Goal: Information Seeking & Learning: Compare options

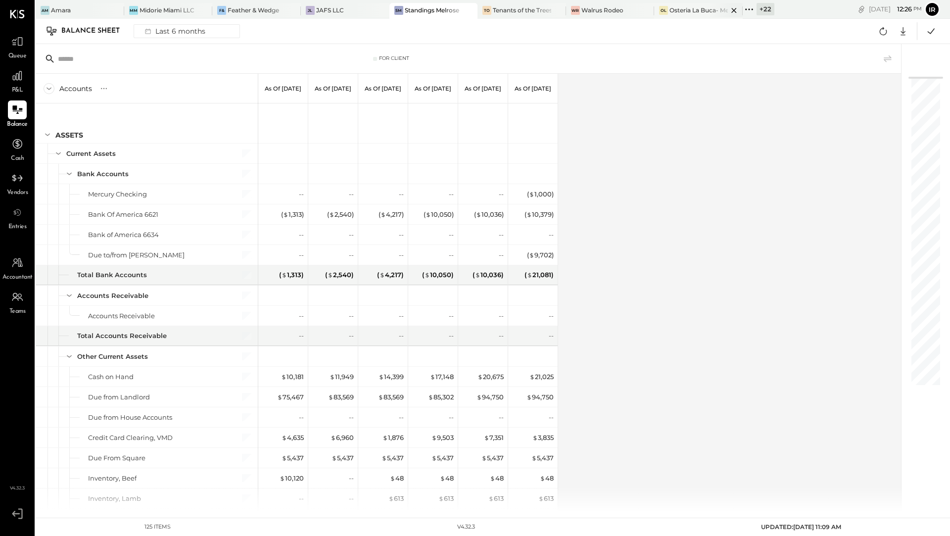
click at [694, 12] on div "Osteria La Buca- Melrose" at bounding box center [698, 10] width 58 height 8
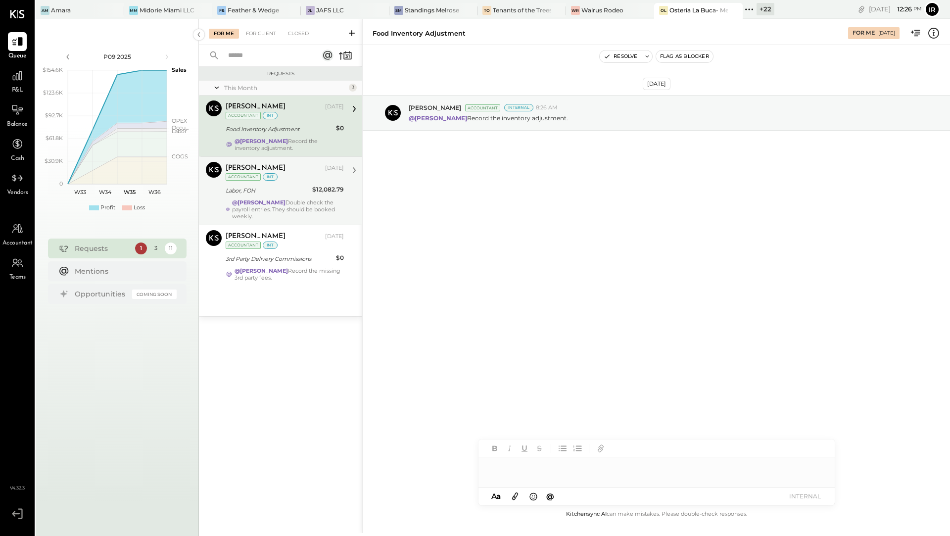
click at [309, 204] on div "@[PERSON_NAME] Double check the payroll entries. They should be booked weekly." at bounding box center [288, 209] width 112 height 21
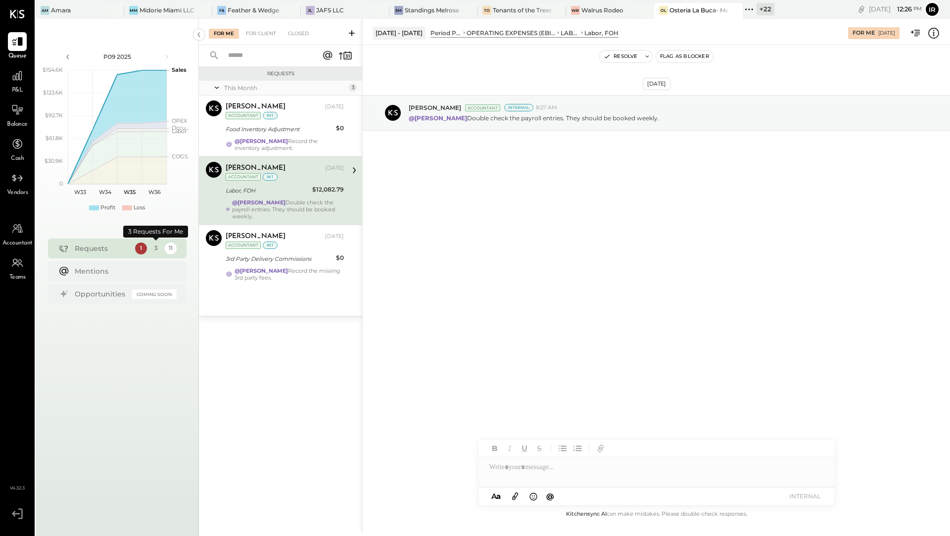
click at [155, 250] on div "3" at bounding box center [156, 248] width 12 height 12
click at [171, 251] on div "11" at bounding box center [171, 248] width 12 height 12
click at [262, 31] on div "For Client" at bounding box center [261, 34] width 40 height 10
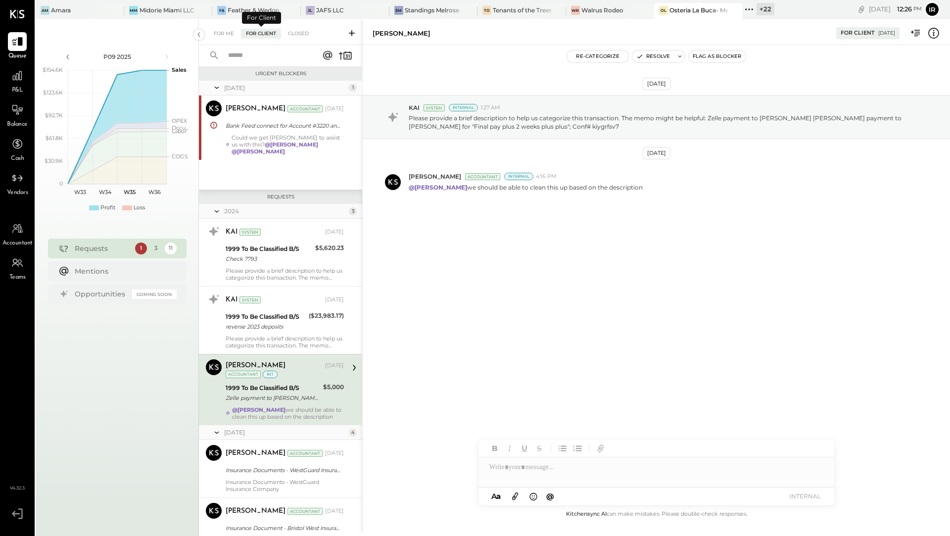
scroll to position [86, 0]
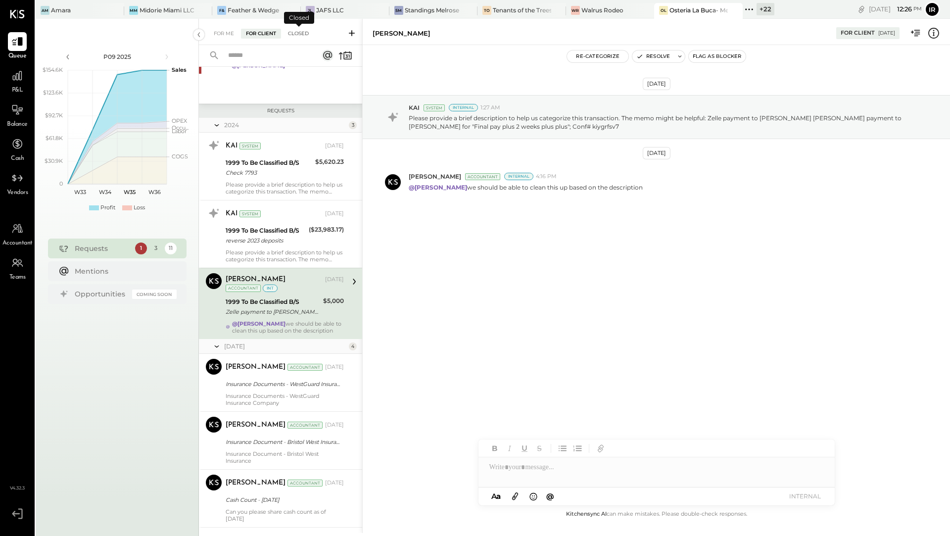
click at [293, 34] on div "Closed" at bounding box center [298, 34] width 31 height 10
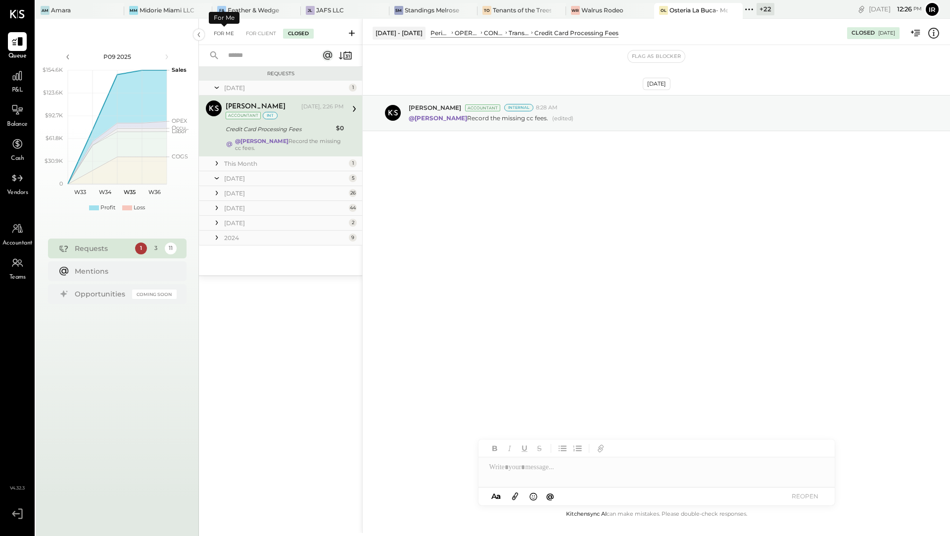
click at [216, 31] on div "For Me" at bounding box center [224, 34] width 30 height 10
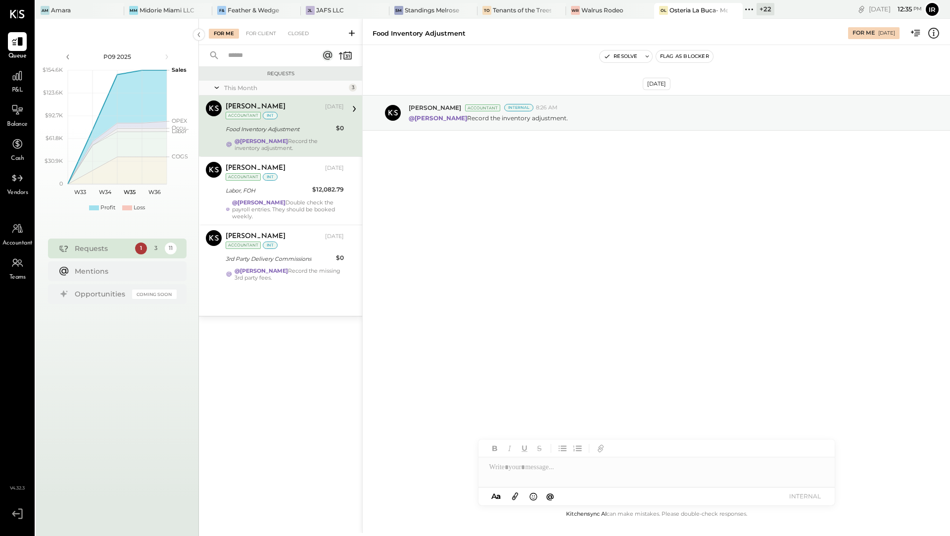
click at [774, 9] on div "[DATE] 12 : 35 pm Ir User Profile" at bounding box center [862, 9] width 176 height 19
click at [760, 6] on div "+ 22" at bounding box center [766, 9] width 18 height 12
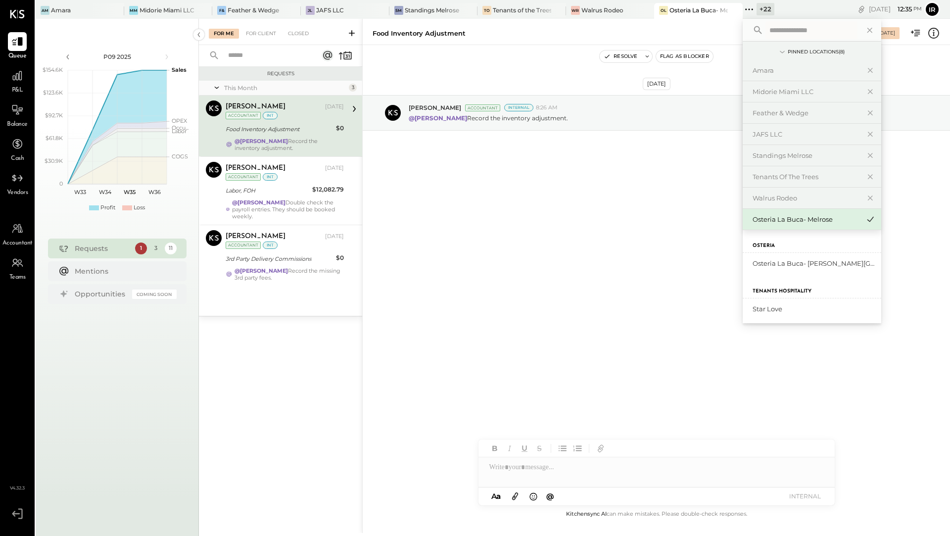
scroll to position [556, 0]
click at [774, 258] on div "Osteria La Buca- [PERSON_NAME][GEOGRAPHIC_DATA]" at bounding box center [806, 260] width 107 height 9
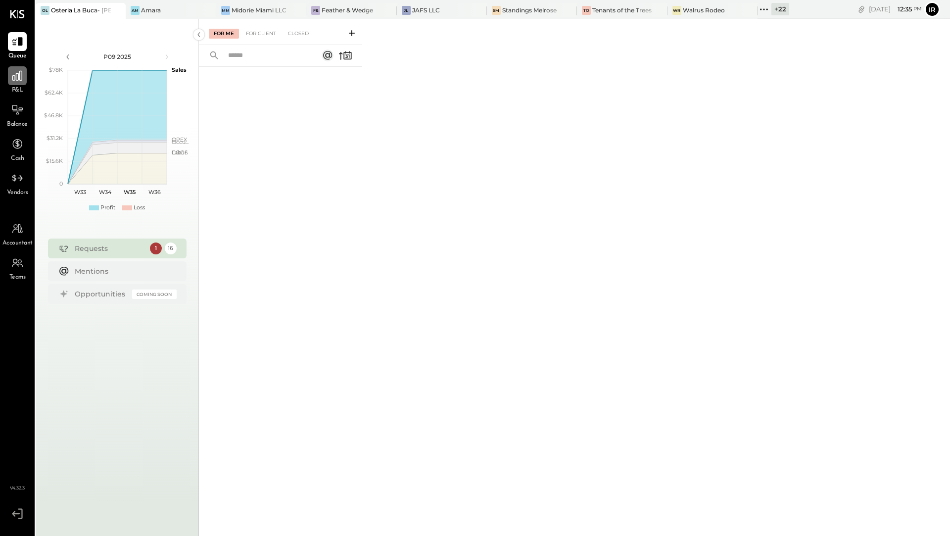
click at [19, 78] on icon at bounding box center [17, 75] width 13 height 13
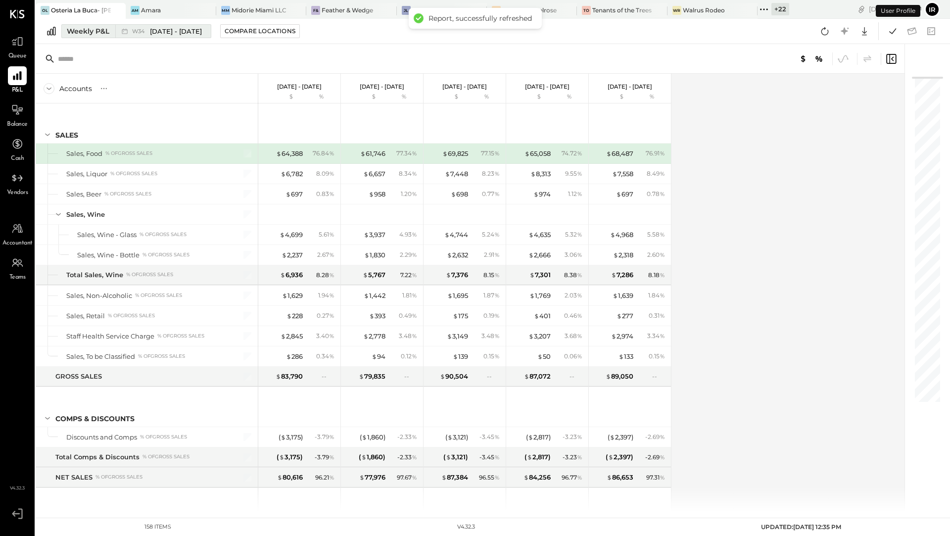
click at [96, 33] on div "Weekly P&L" at bounding box center [88, 31] width 43 height 10
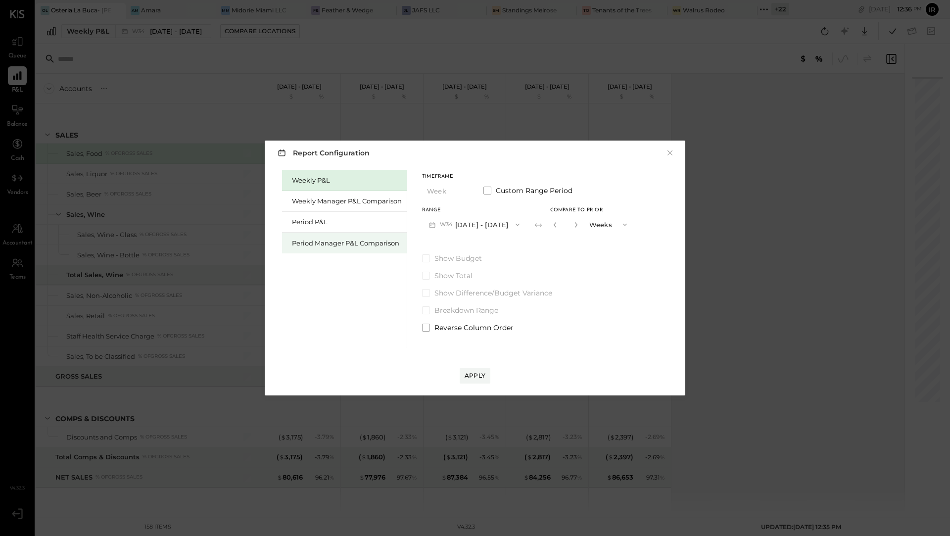
click at [313, 243] on div "Period Manager P&L Comparison" at bounding box center [347, 243] width 110 height 9
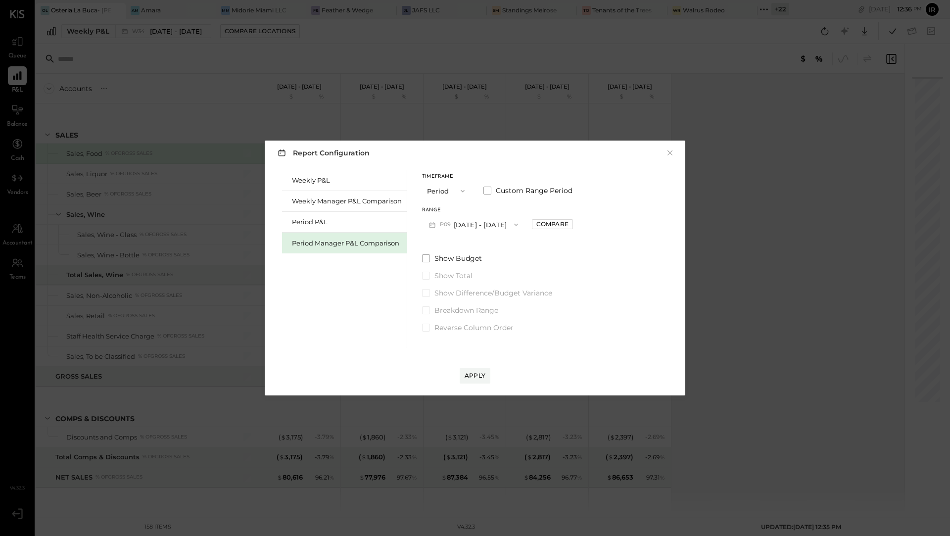
click at [494, 222] on button "P09 [DATE] - [DATE]" at bounding box center [473, 224] width 103 height 18
click at [481, 248] on span "[DATE] - [DATE]" at bounding box center [468, 246] width 47 height 8
click at [498, 221] on button "P08 [DATE] - [DATE]" at bounding box center [473, 224] width 103 height 18
click at [479, 265] on span "[DATE] - [DATE]" at bounding box center [468, 267] width 47 height 8
click at [563, 221] on div "Compare" at bounding box center [552, 224] width 32 height 8
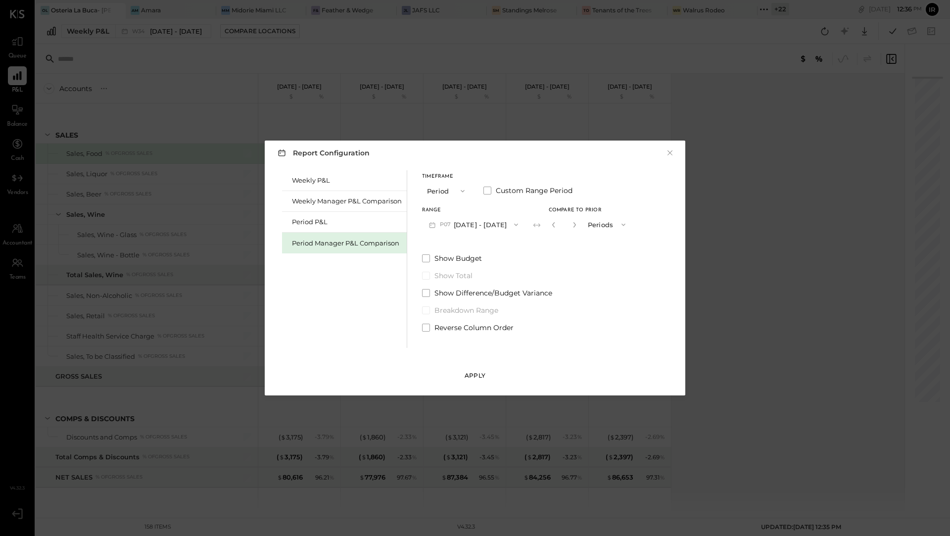
click at [474, 376] on div "Apply" at bounding box center [475, 375] width 21 height 8
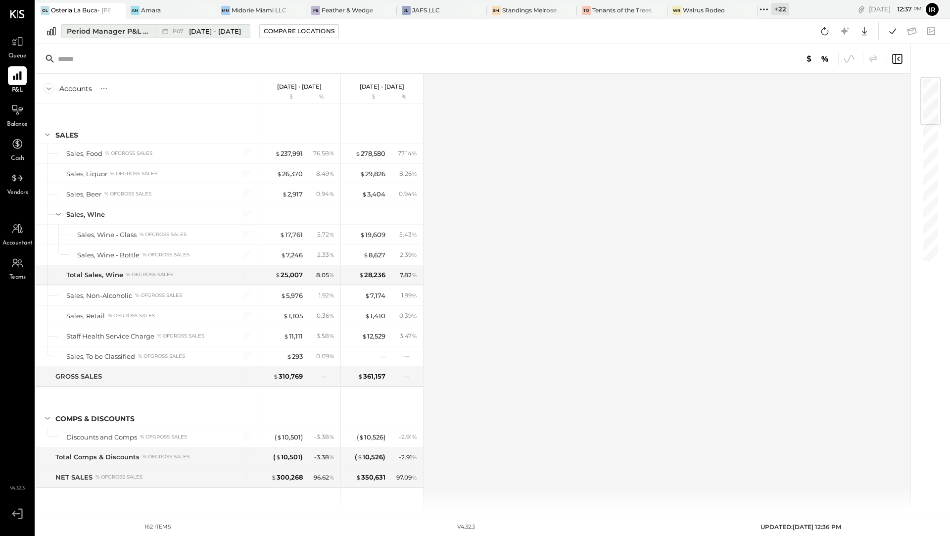
click at [102, 31] on div "Period Manager P&L Comparison" at bounding box center [108, 31] width 83 height 10
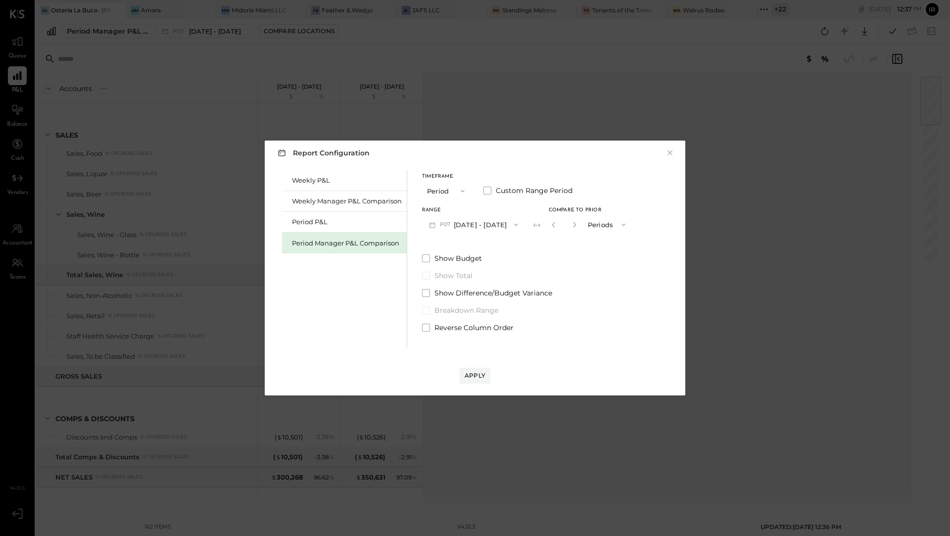
click at [457, 224] on button "P07 [DATE] - [DATE]" at bounding box center [473, 224] width 103 height 18
click at [464, 247] on span "[DATE] - [DATE]" at bounding box center [468, 246] width 47 height 8
click at [478, 375] on div "Apply" at bounding box center [475, 375] width 21 height 8
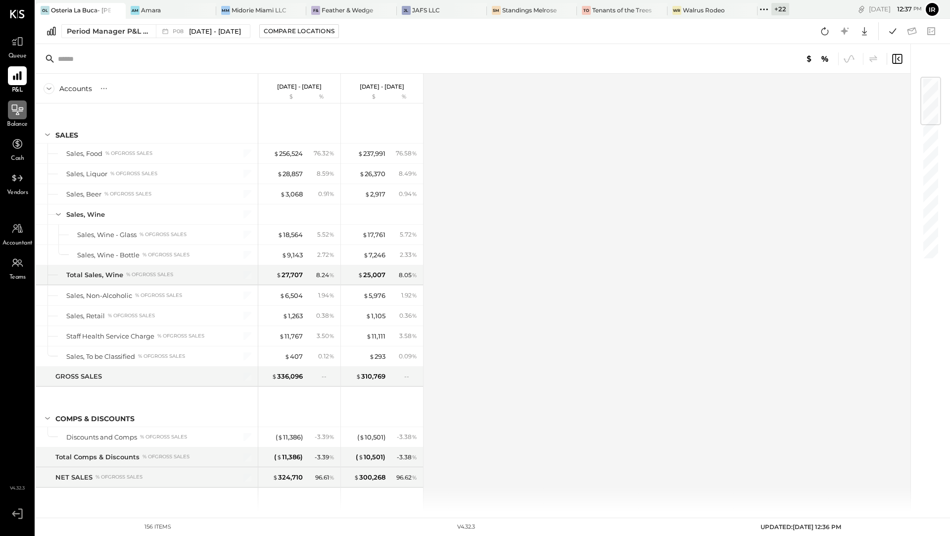
click at [18, 113] on icon at bounding box center [17, 109] width 11 height 10
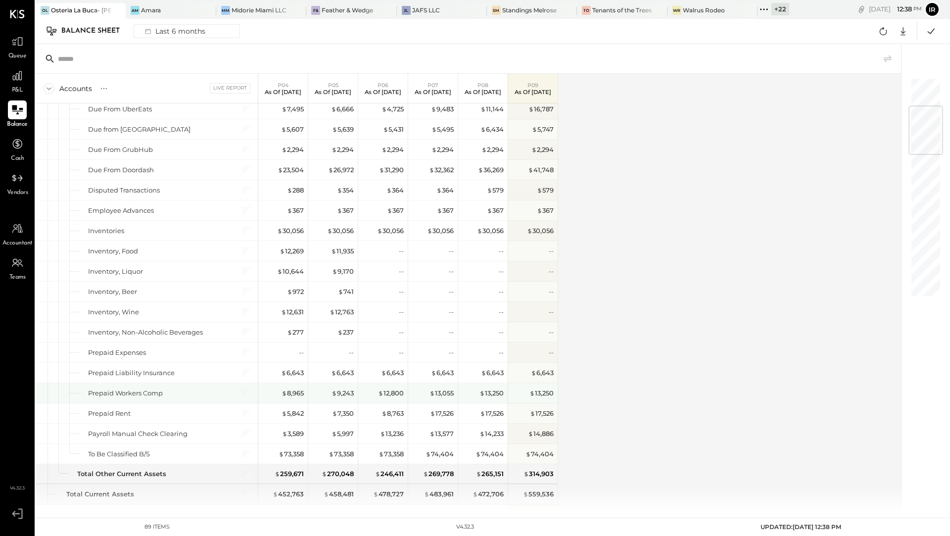
scroll to position [250, 0]
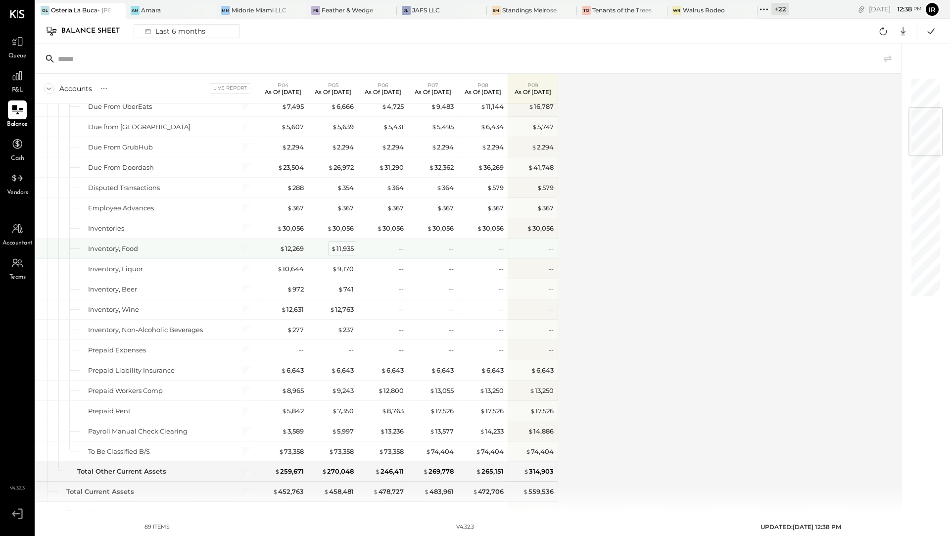
click at [340, 245] on div "$ 11,935" at bounding box center [342, 248] width 23 height 9
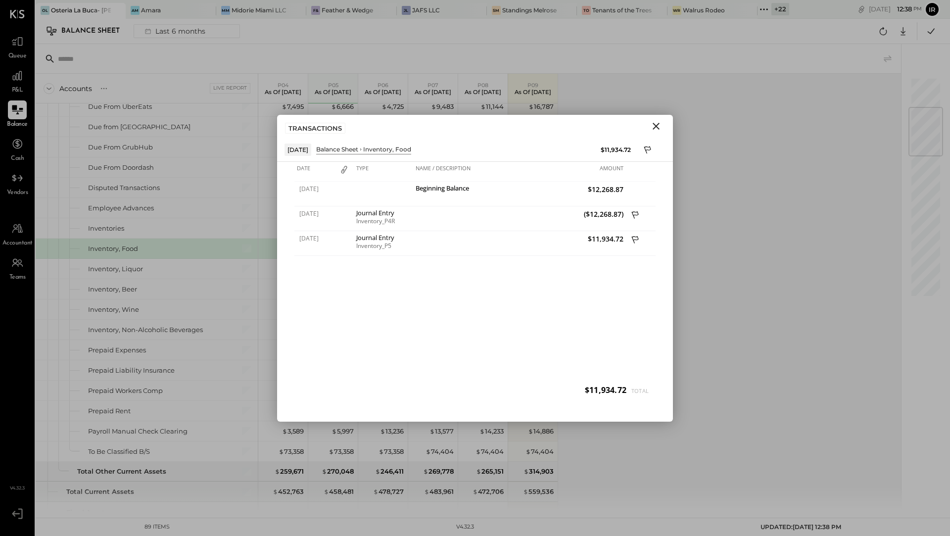
click at [656, 121] on icon "Close" at bounding box center [656, 126] width 12 height 12
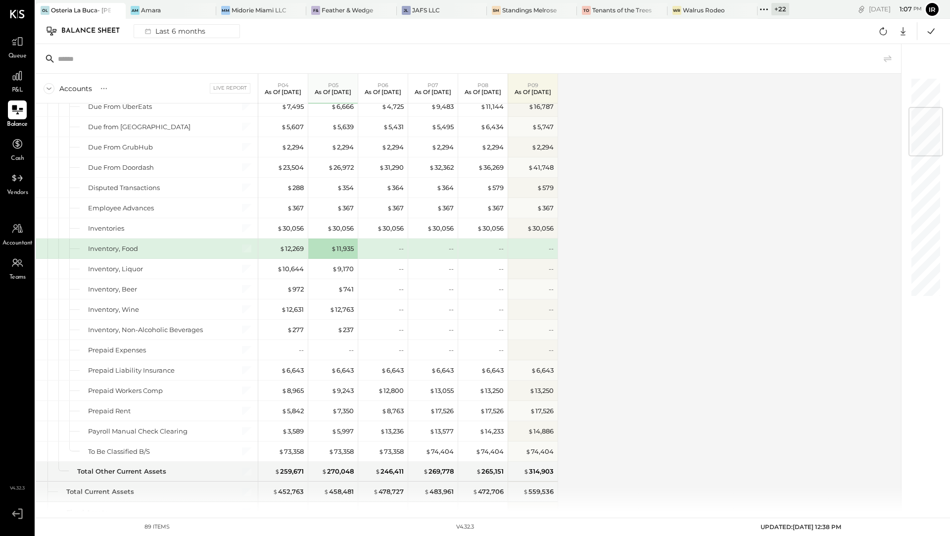
click at [89, 11] on div "Osteria La Buca- [PERSON_NAME][GEOGRAPHIC_DATA]" at bounding box center [81, 10] width 60 height 8
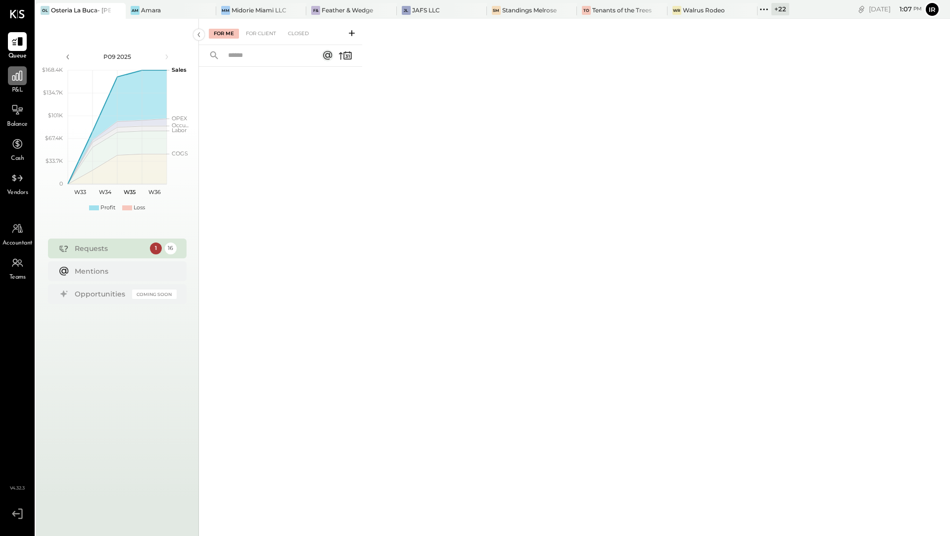
click at [14, 82] on icon at bounding box center [17, 75] width 13 height 13
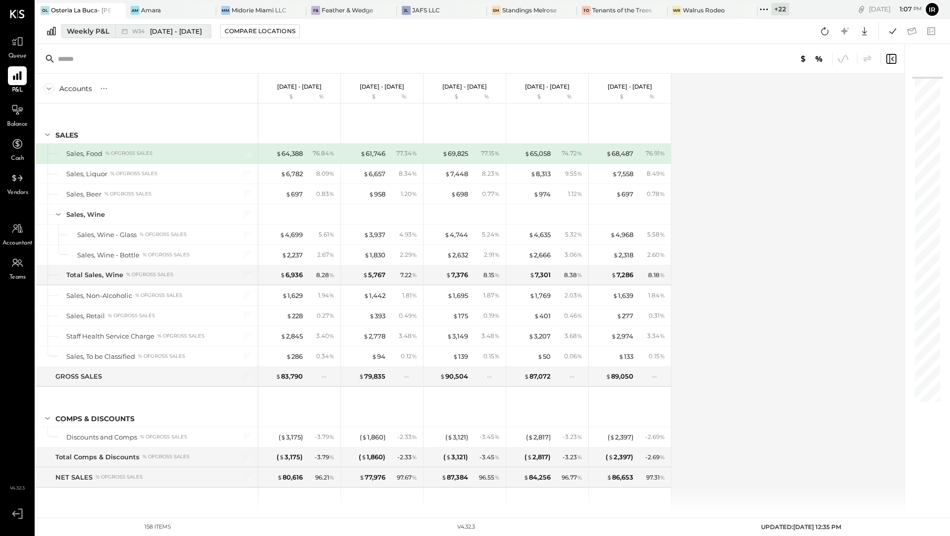
click at [90, 27] on div "Weekly P&L" at bounding box center [88, 31] width 43 height 10
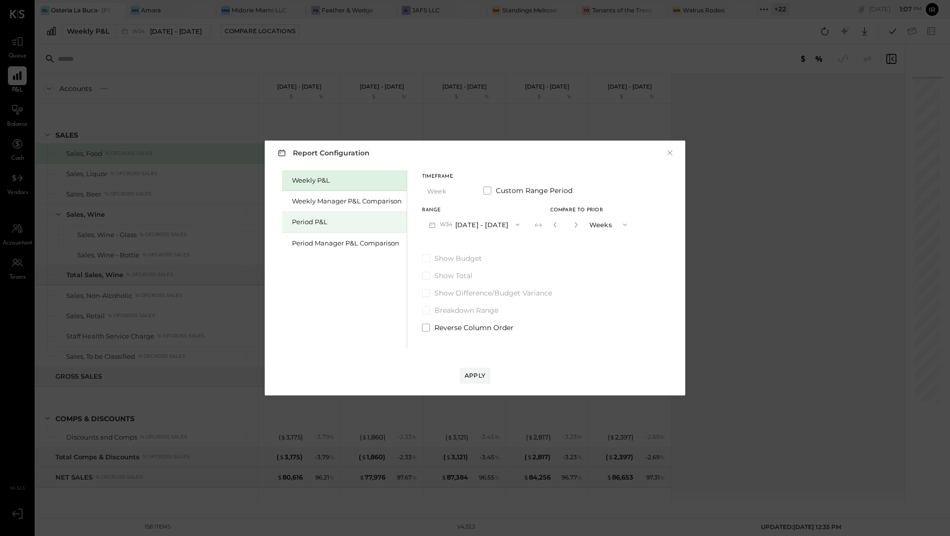
click at [332, 224] on div "Period P&L" at bounding box center [347, 221] width 110 height 9
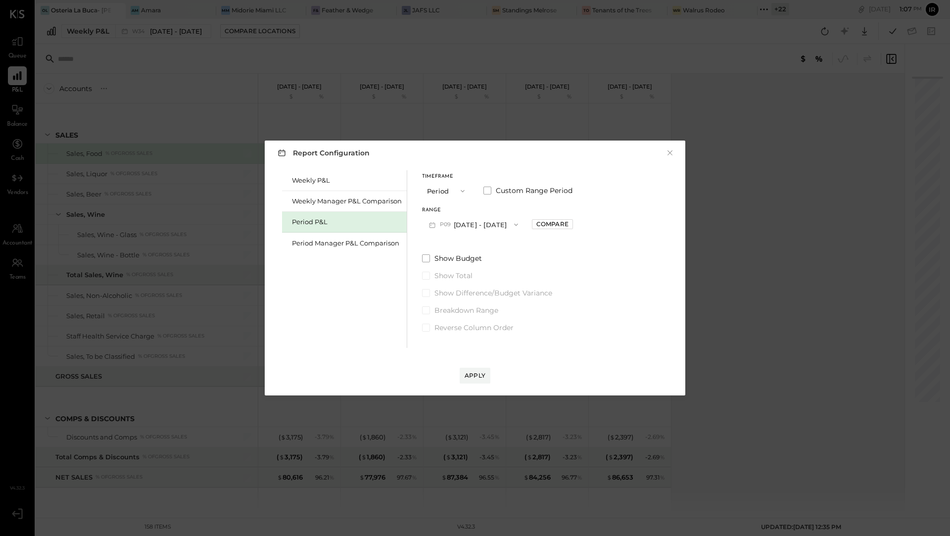
click at [481, 225] on button "P09 [DATE] - [DATE]" at bounding box center [473, 224] width 103 height 18
click at [484, 248] on span "[DATE] - [DATE]" at bounding box center [468, 246] width 47 height 8
click at [478, 373] on div "Apply" at bounding box center [475, 375] width 21 height 8
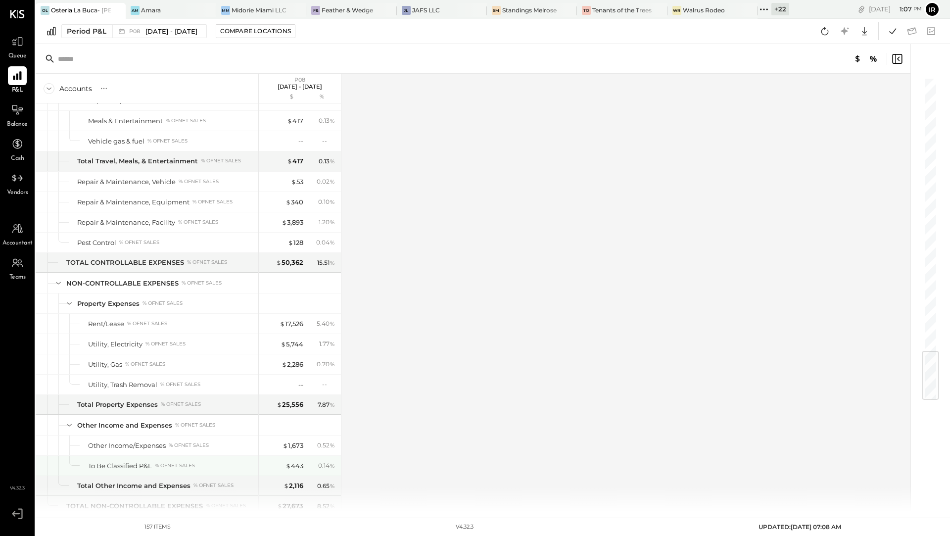
scroll to position [2271, 0]
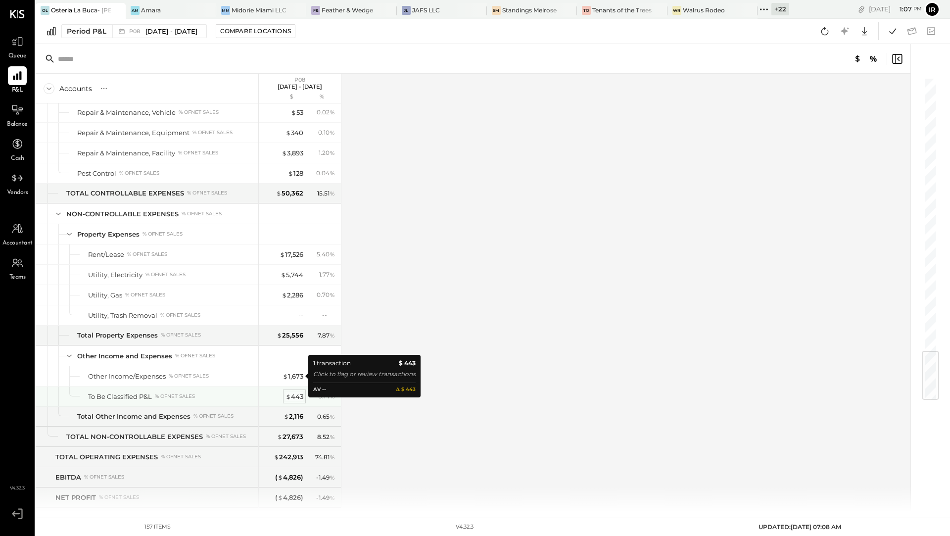
click at [292, 392] on div "$ 443" at bounding box center [295, 396] width 18 height 9
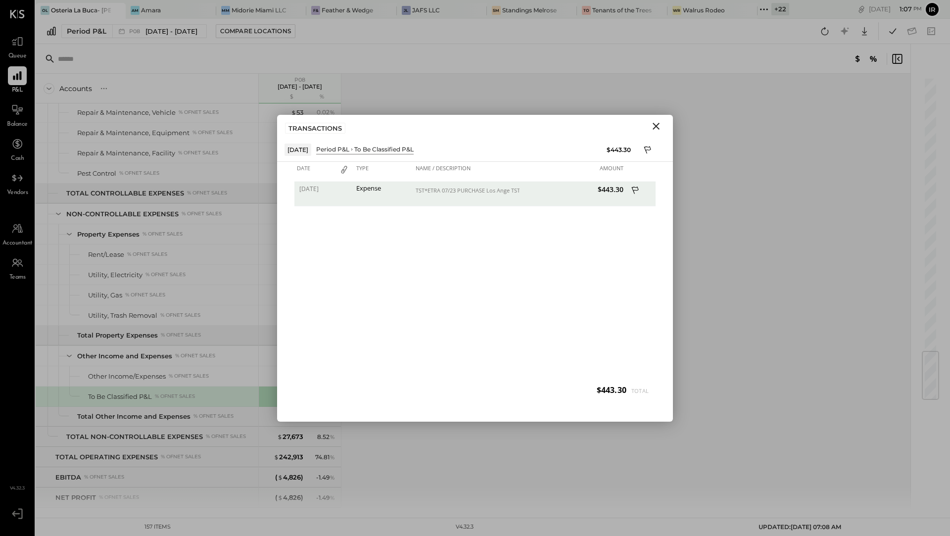
click at [656, 129] on icon "Close" at bounding box center [656, 126] width 12 height 12
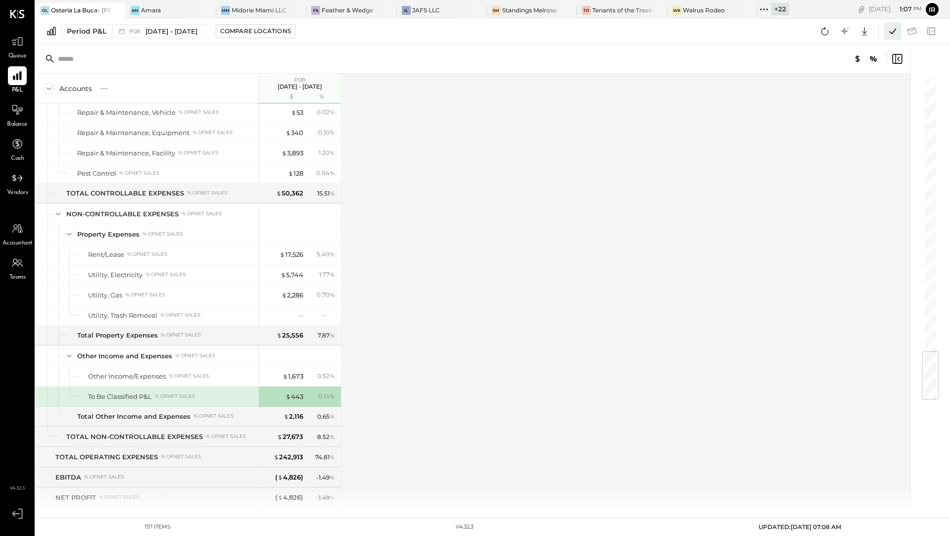
click at [896, 31] on icon at bounding box center [892, 31] width 13 height 13
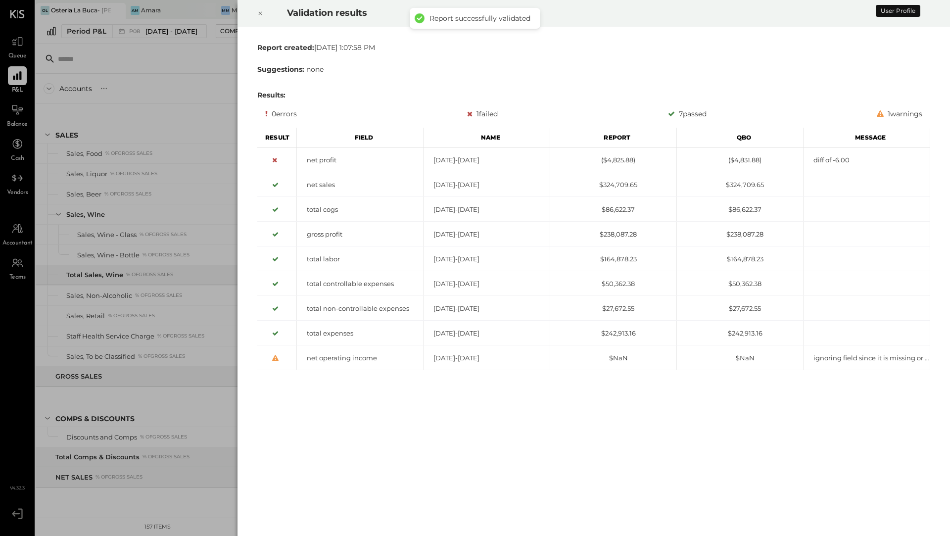
scroll to position [2271, 0]
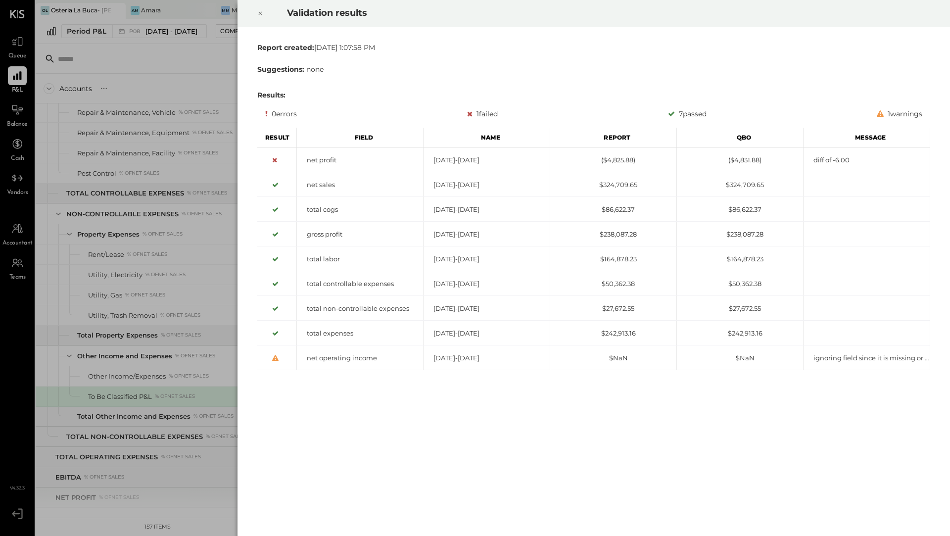
click at [261, 13] on icon at bounding box center [260, 13] width 6 height 12
